Goal: Complete application form

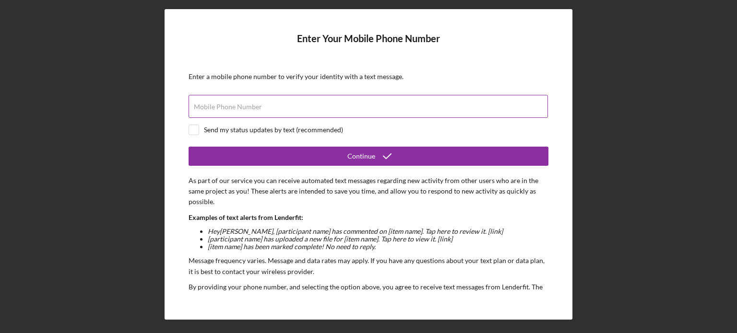
click at [369, 110] on input "Mobile Phone Number" at bounding box center [368, 106] width 359 height 23
click at [467, 177] on p "As part of our service you can receive automated text messages regarding new ac…" at bounding box center [369, 192] width 360 height 32
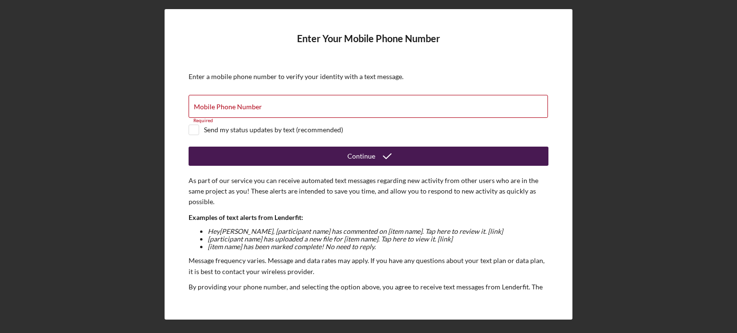
click at [401, 150] on button "Continue" at bounding box center [369, 156] width 360 height 19
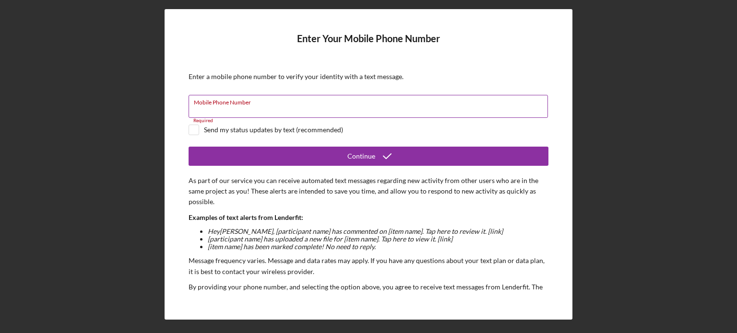
click at [354, 105] on div "Mobile Phone Number Required" at bounding box center [369, 107] width 360 height 24
click at [262, 105] on label "Mobile Phone Number" at bounding box center [228, 107] width 68 height 8
click at [354, 105] on input "Mobile Phone Number" at bounding box center [368, 106] width 359 height 23
click at [351, 111] on input "Mobile Phone Number" at bounding box center [368, 106] width 359 height 23
type input "(818) ###-####"
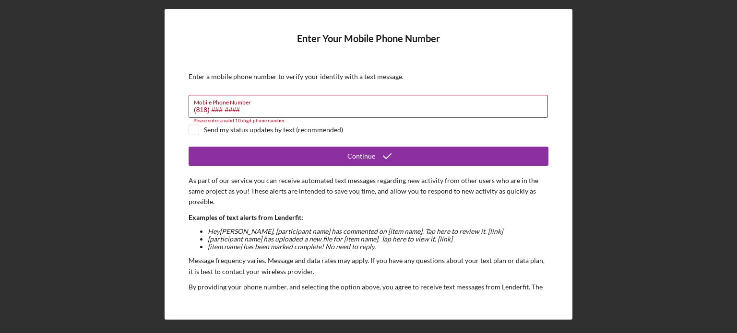
drag, startPoint x: 268, startPoint y: 111, endPoint x: 147, endPoint y: 120, distance: 121.2
click at [147, 120] on div "Enter Your Mobile Phone Number Enter a mobile phone number to verify your ident…" at bounding box center [368, 164] width 727 height 329
click at [125, 97] on div "Enter Your Mobile Phone Number Enter a mobile phone number to verify your ident…" at bounding box center [368, 164] width 727 height 329
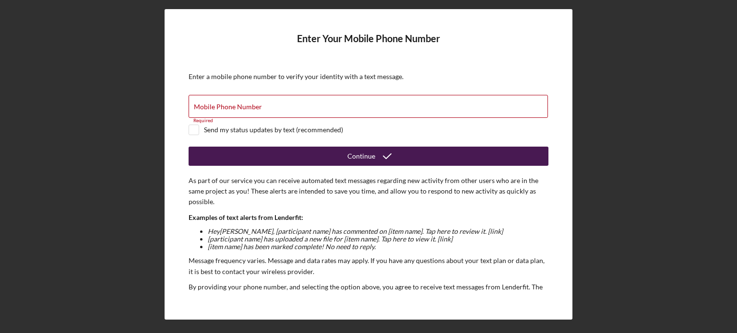
scroll to position [86, 0]
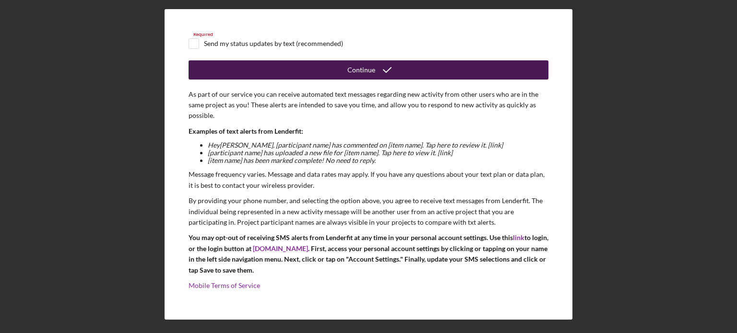
click at [414, 66] on button "Continue" at bounding box center [369, 69] width 360 height 19
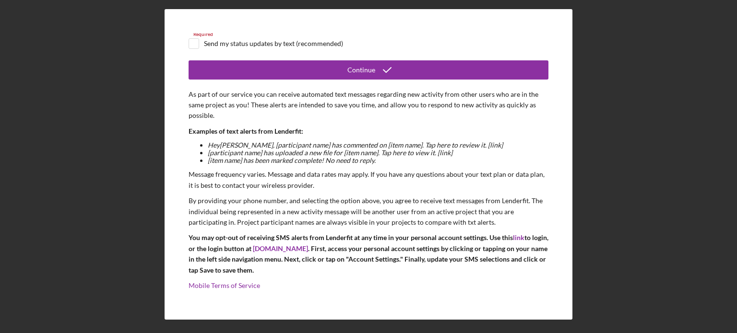
scroll to position [0, 0]
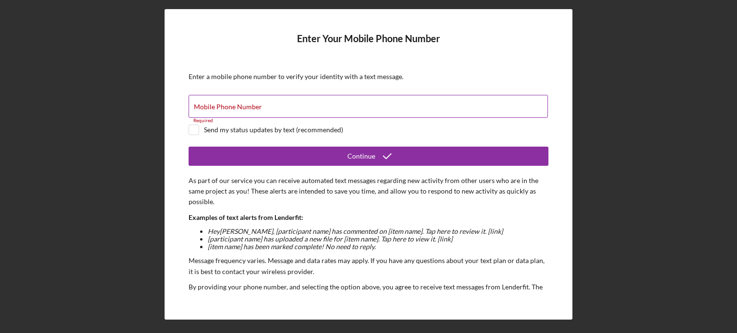
click at [376, 104] on div "Mobile Phone Number Required" at bounding box center [369, 107] width 360 height 24
click at [85, 54] on div "Enter Your Mobile Phone Number Enter a mobile phone number to verify your ident…" at bounding box center [368, 164] width 727 height 329
